Goal: Task Accomplishment & Management: Use online tool/utility

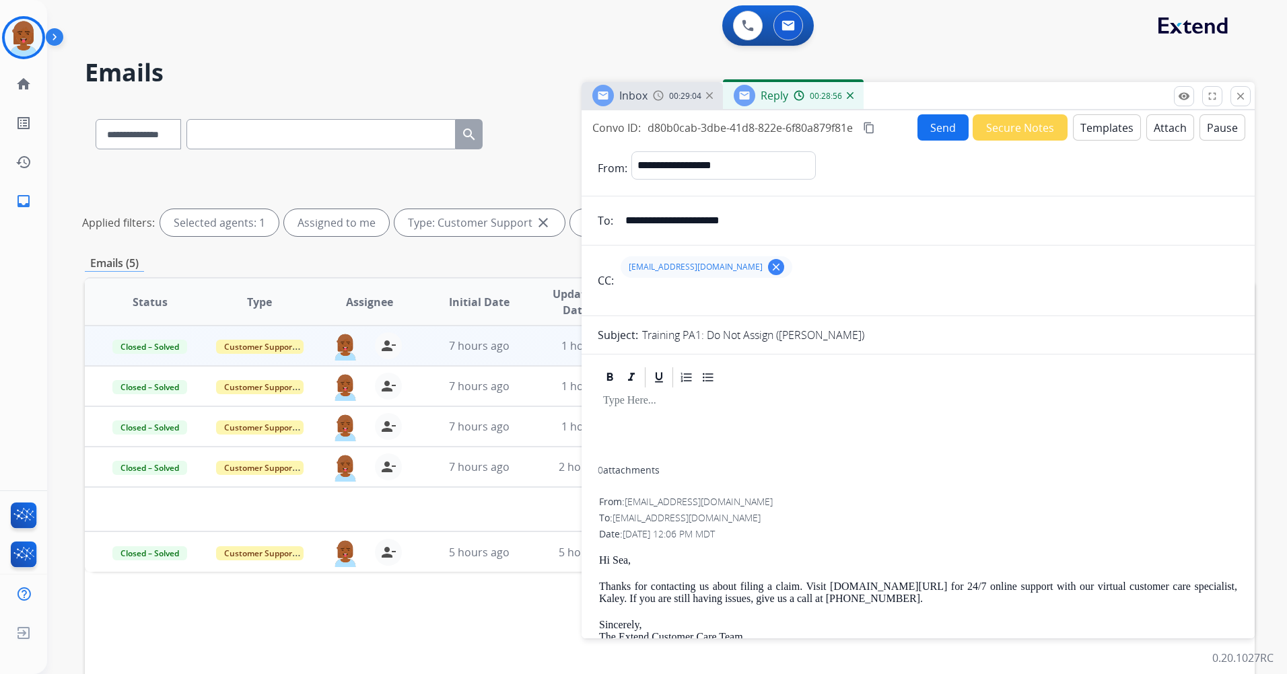
select select "**********"
click at [1244, 101] on button "close Close" at bounding box center [1240, 96] width 20 height 20
